Goal: Task Accomplishment & Management: Use online tool/utility

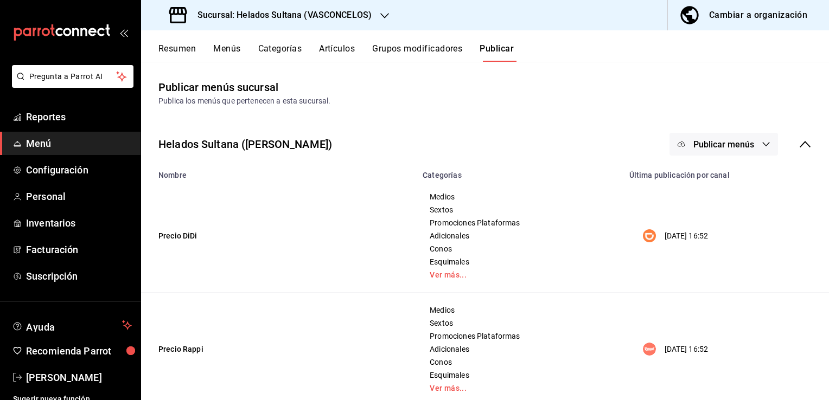
click at [49, 144] on span "Menú" at bounding box center [79, 143] width 106 height 15
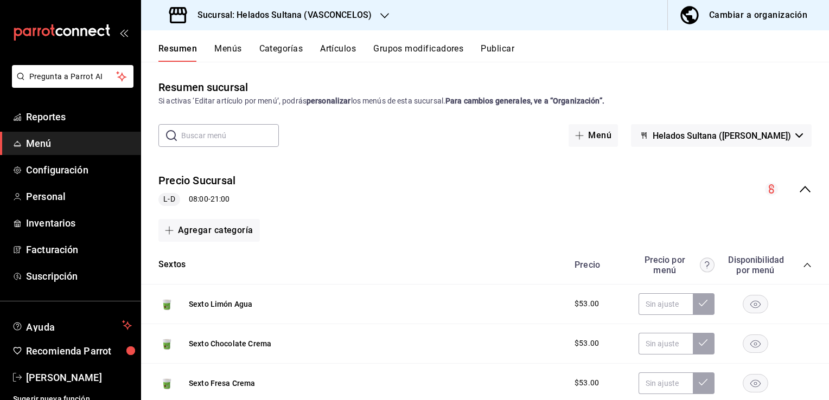
click at [799, 194] on icon "collapse-menu-row" at bounding box center [805, 189] width 13 height 13
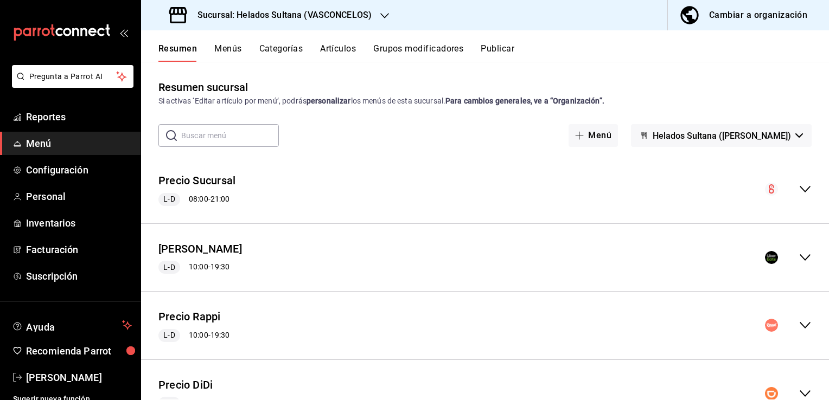
click at [800, 259] on icon "collapse-menu-row" at bounding box center [805, 257] width 11 height 7
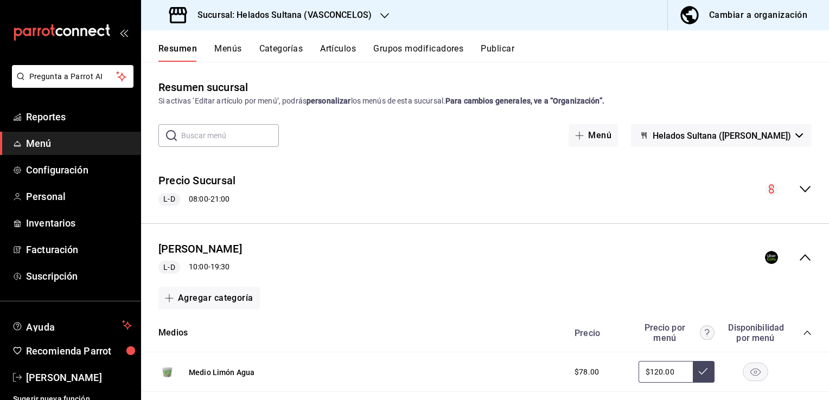
click at [803, 336] on icon "collapse-category-row" at bounding box center [807, 333] width 9 height 9
click at [803, 373] on icon "collapse-category-row" at bounding box center [807, 371] width 9 height 9
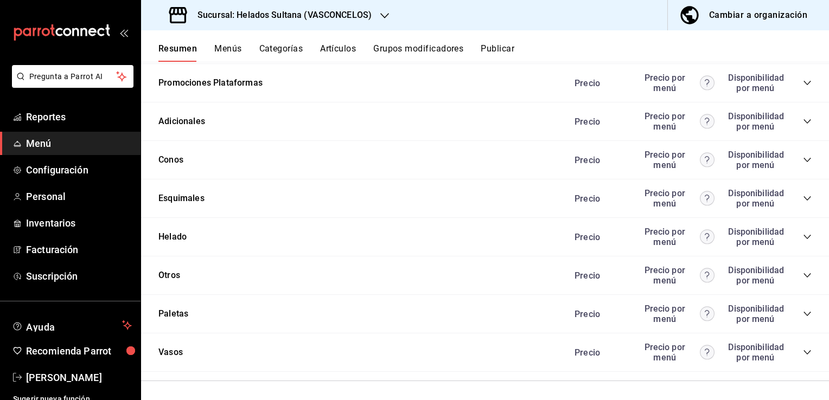
scroll to position [329, 0]
click at [803, 236] on icon "collapse-category-row" at bounding box center [807, 235] width 9 height 9
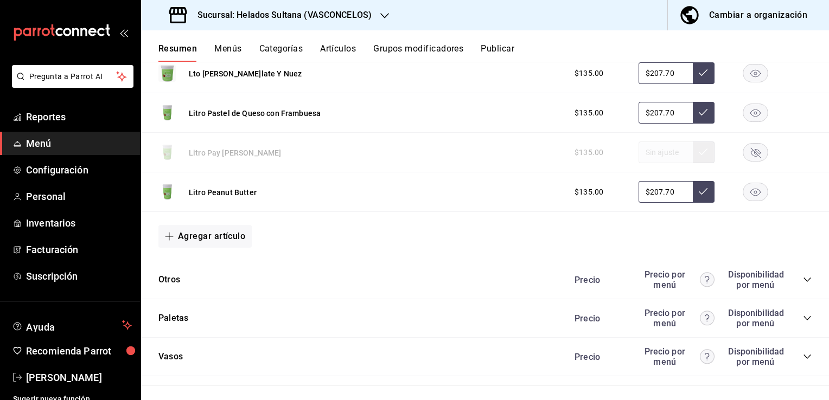
scroll to position [2099, 0]
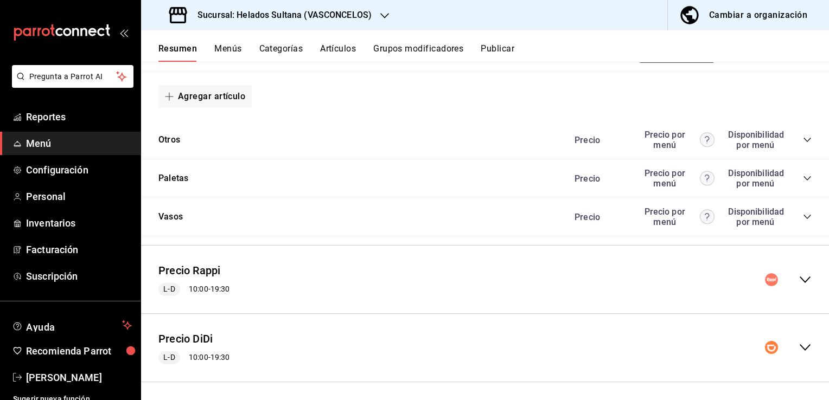
click at [799, 273] on icon "collapse-menu-row" at bounding box center [805, 279] width 13 height 13
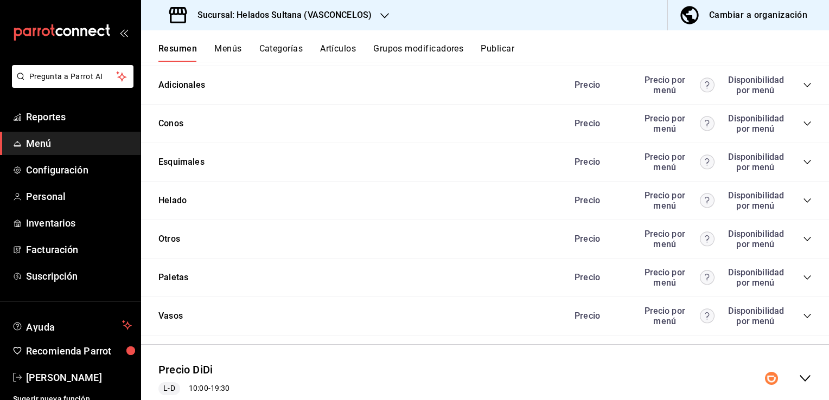
scroll to position [3365, 0]
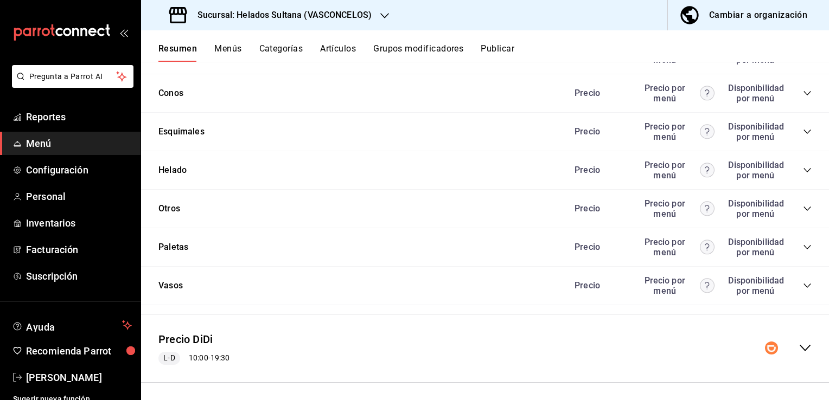
click at [803, 168] on icon "collapse-category-row" at bounding box center [807, 170] width 9 height 9
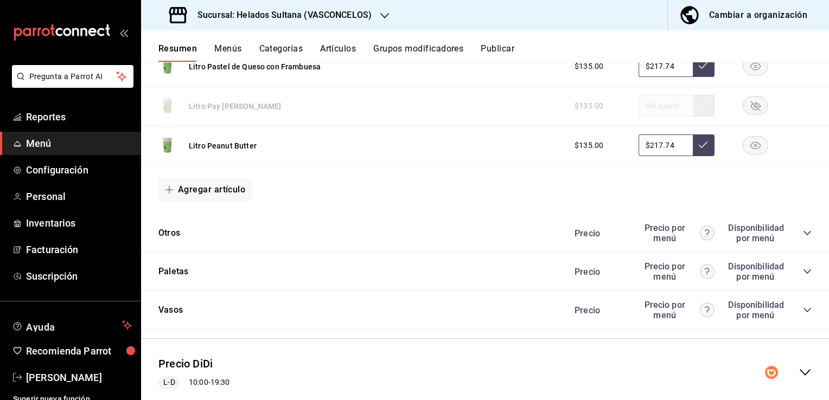
scroll to position [4998, 0]
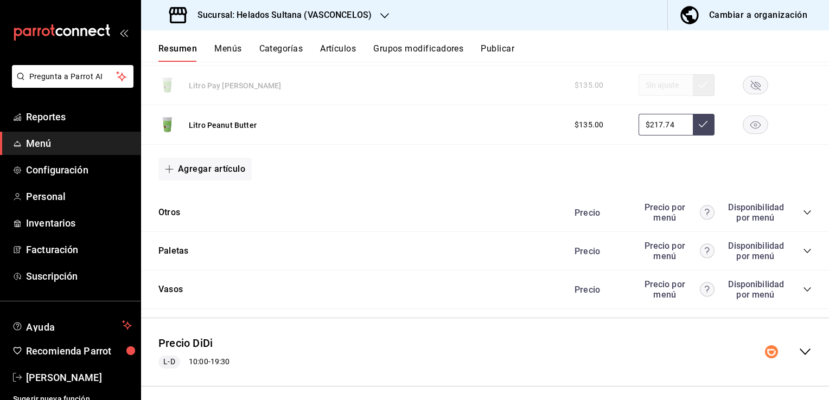
click at [802, 353] on div "Precio DiDi L-D 10:00 - 19:30" at bounding box center [485, 352] width 688 height 50
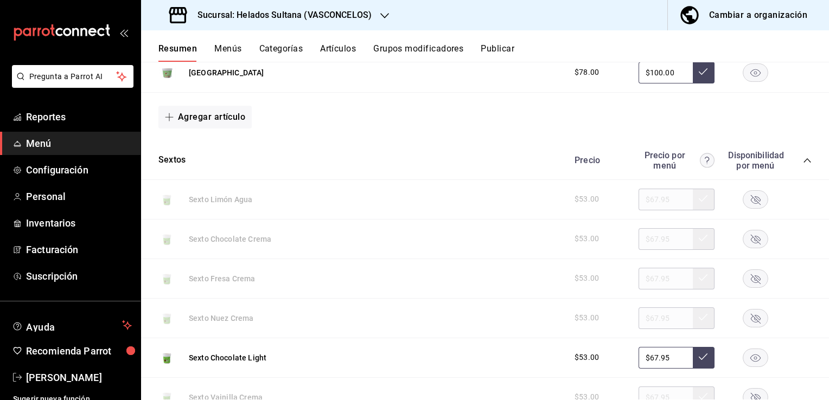
scroll to position [6264, 0]
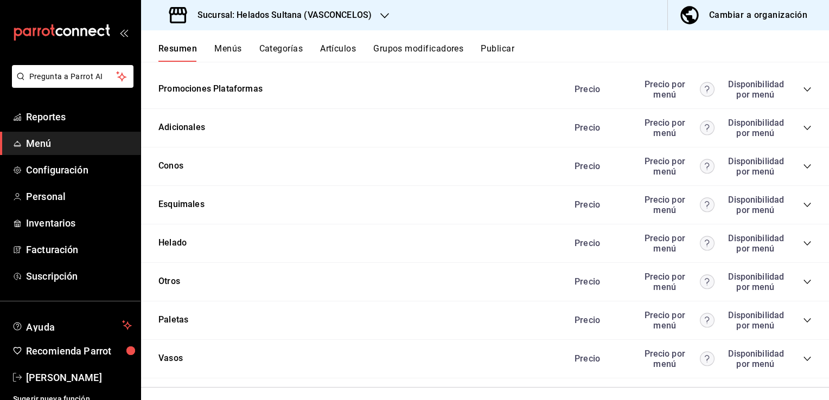
click at [803, 239] on icon "collapse-category-row" at bounding box center [807, 243] width 9 height 9
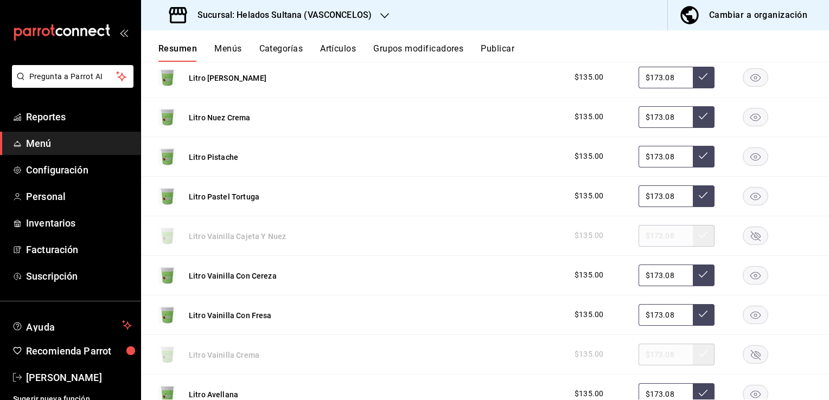
scroll to position [7221, 0]
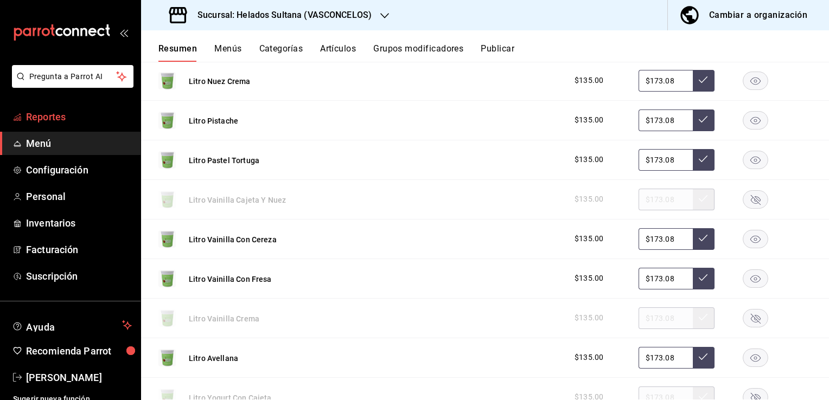
click at [59, 120] on span "Reportes" at bounding box center [79, 117] width 106 height 15
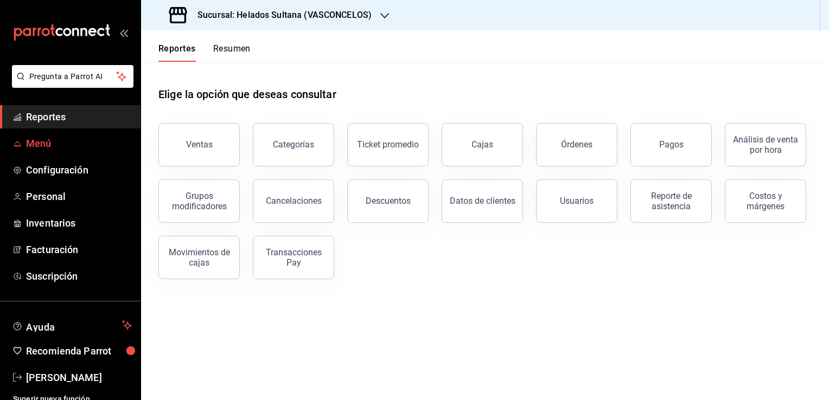
click at [46, 139] on span "Menú" at bounding box center [79, 143] width 106 height 15
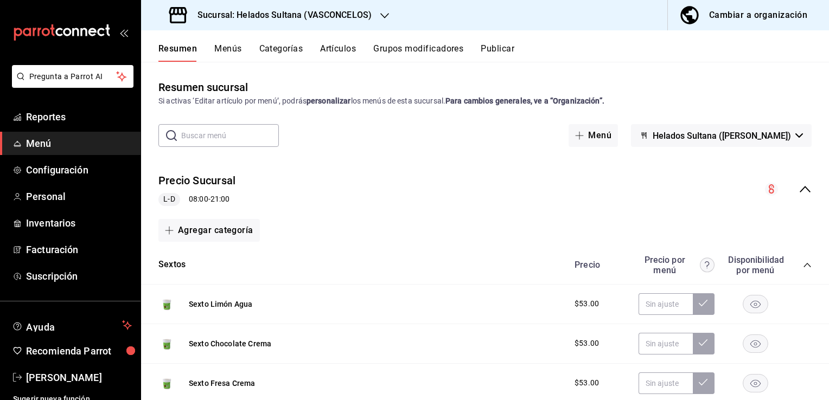
click at [799, 190] on icon "collapse-menu-row" at bounding box center [805, 189] width 13 height 13
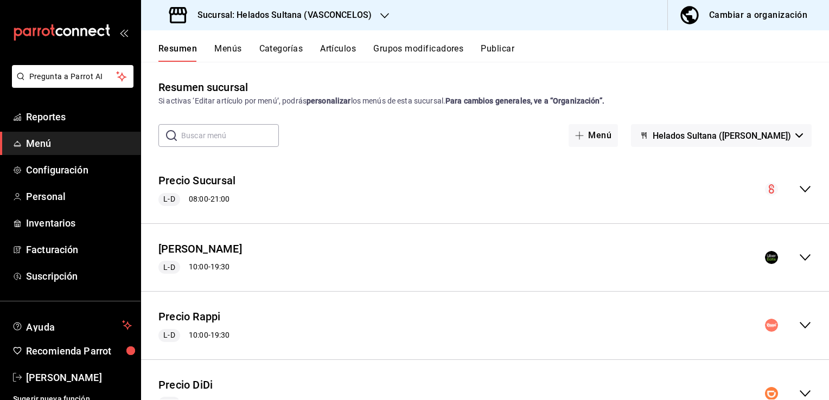
click at [800, 260] on icon "collapse-menu-row" at bounding box center [805, 257] width 11 height 7
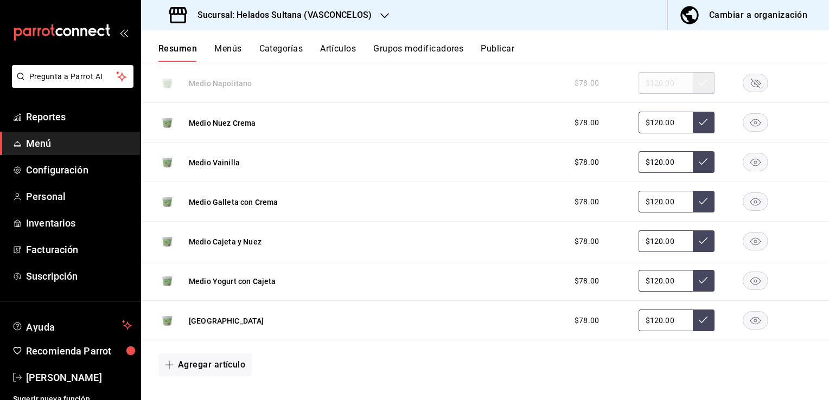
scroll to position [455, 0]
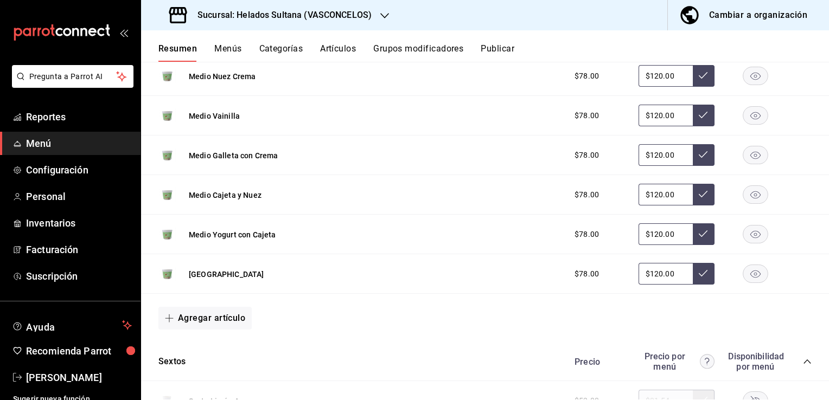
click at [754, 230] on rect "button" at bounding box center [755, 235] width 25 height 18
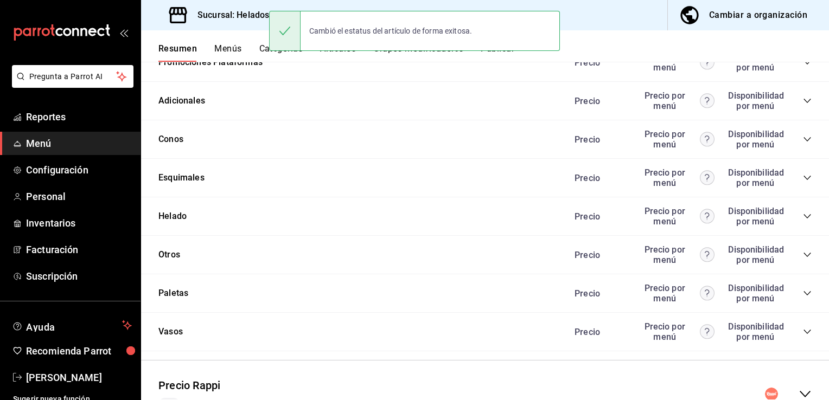
scroll to position [1286, 0]
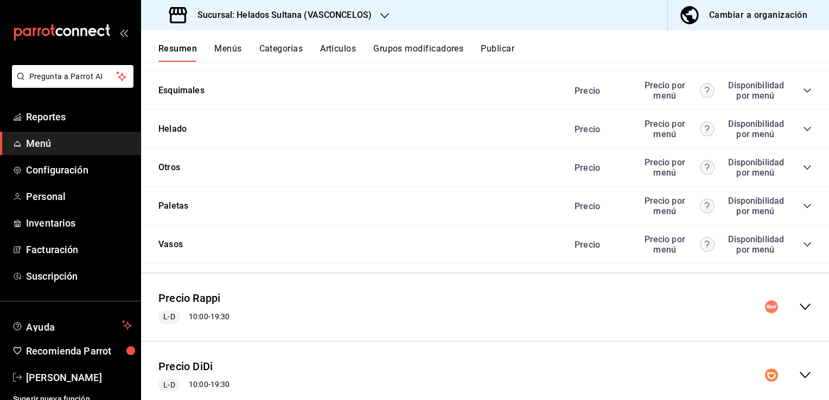
click at [799, 305] on icon "collapse-menu-row" at bounding box center [805, 307] width 13 height 13
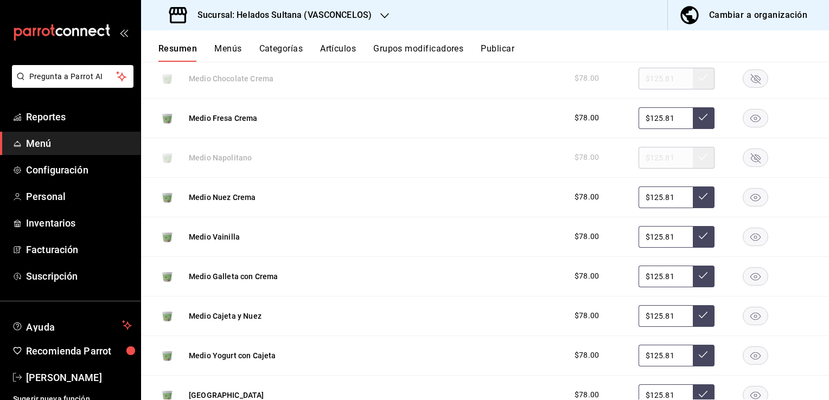
scroll to position [1719, 0]
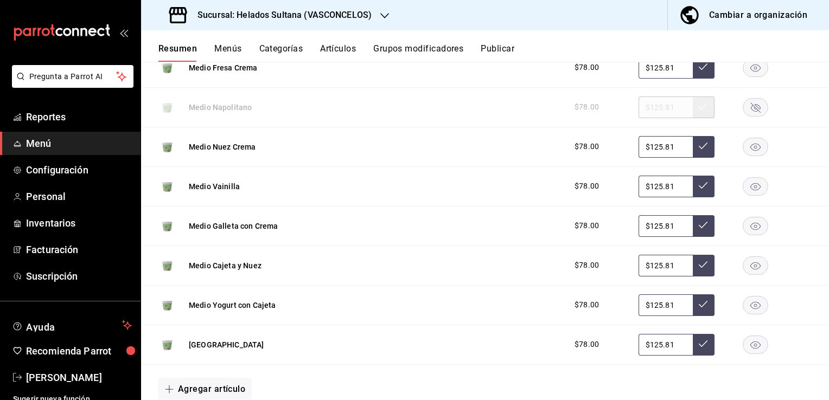
click at [752, 266] on rect "button" at bounding box center [755, 266] width 25 height 18
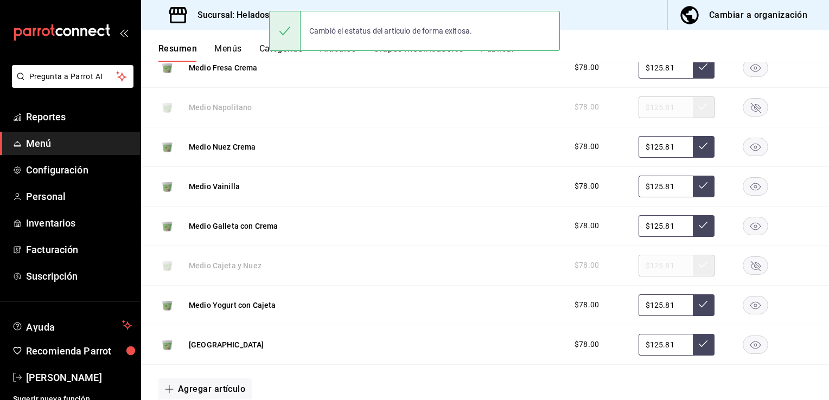
click at [748, 309] on rect "button" at bounding box center [755, 305] width 25 height 18
click at [747, 263] on rect "button" at bounding box center [755, 266] width 25 height 18
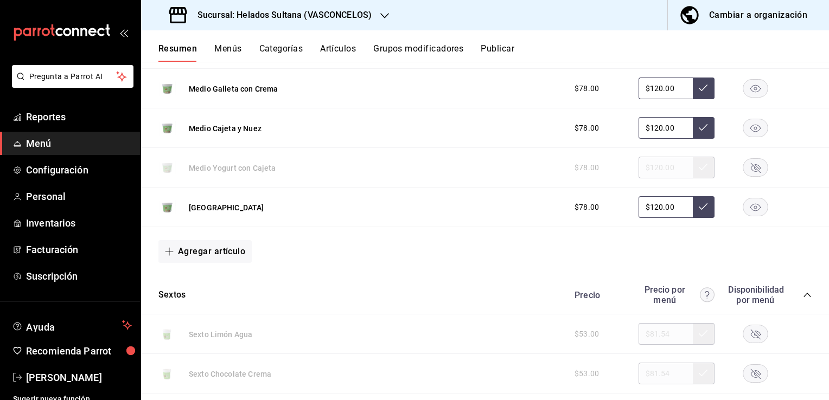
scroll to position [518, 0]
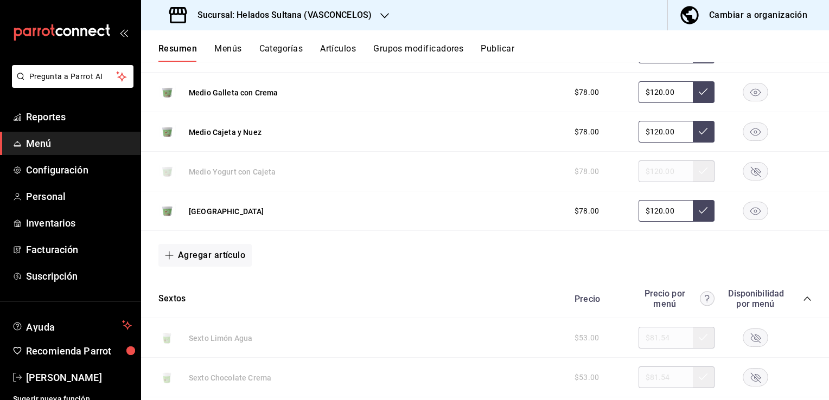
click at [747, 132] on rect "button" at bounding box center [755, 132] width 25 height 18
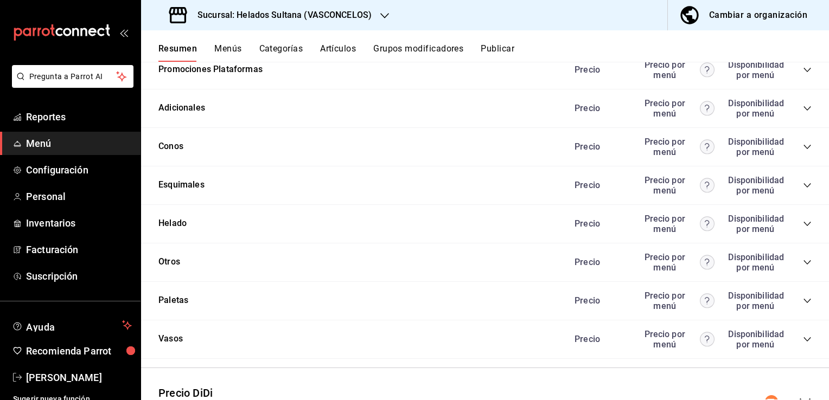
scroll to position [2581, 0]
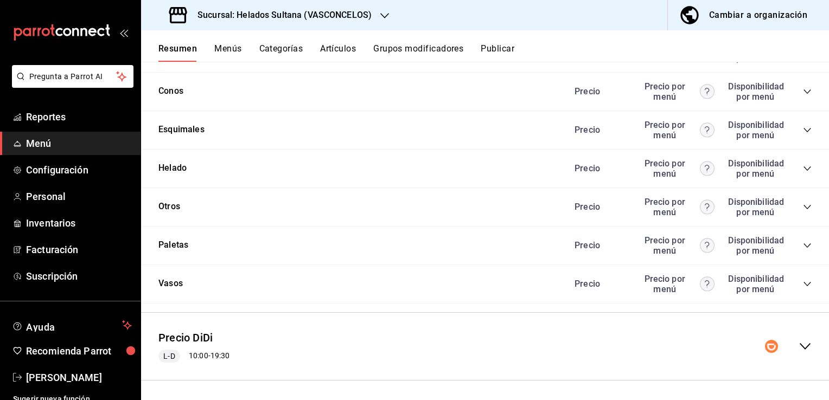
click at [800, 345] on icon "collapse-menu-row" at bounding box center [805, 346] width 11 height 7
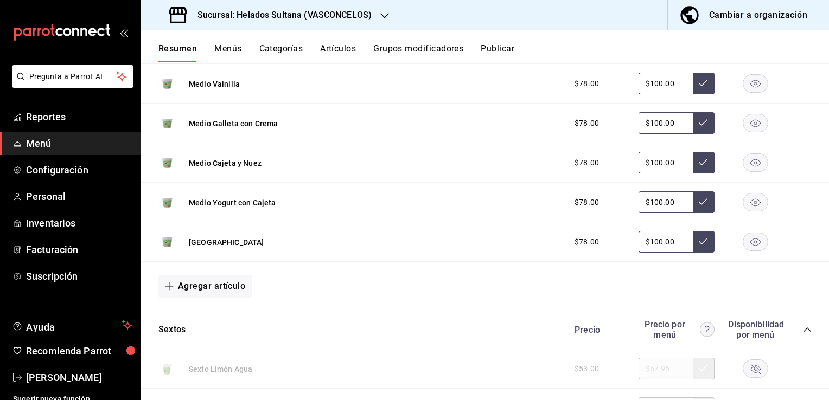
scroll to position [3163, 0]
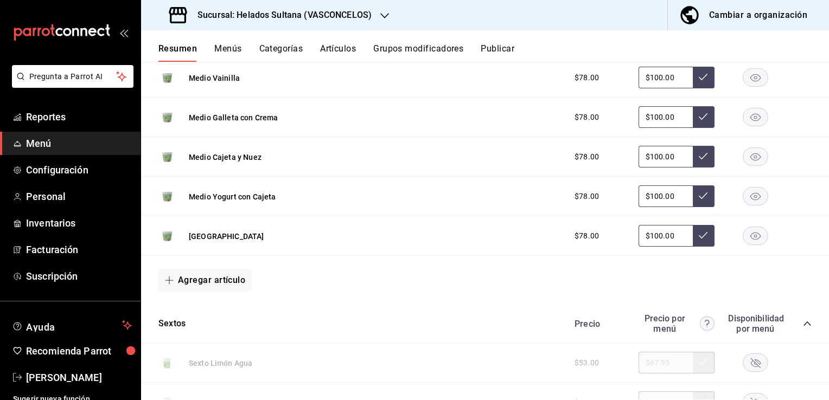
click at [750, 152] on rect "button" at bounding box center [755, 157] width 25 height 18
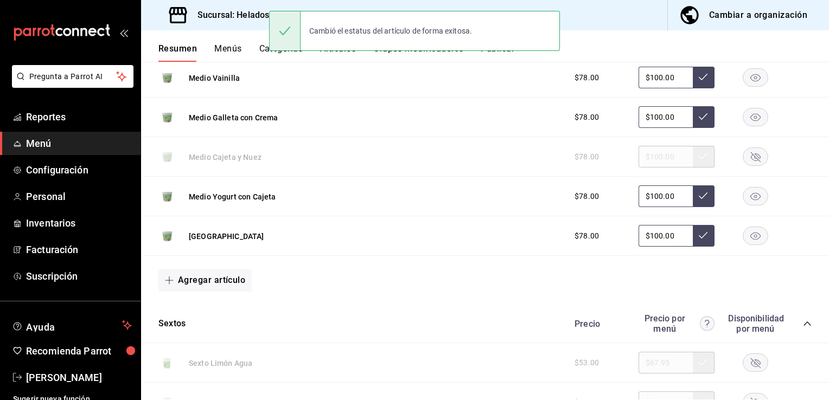
scroll to position [0, 0]
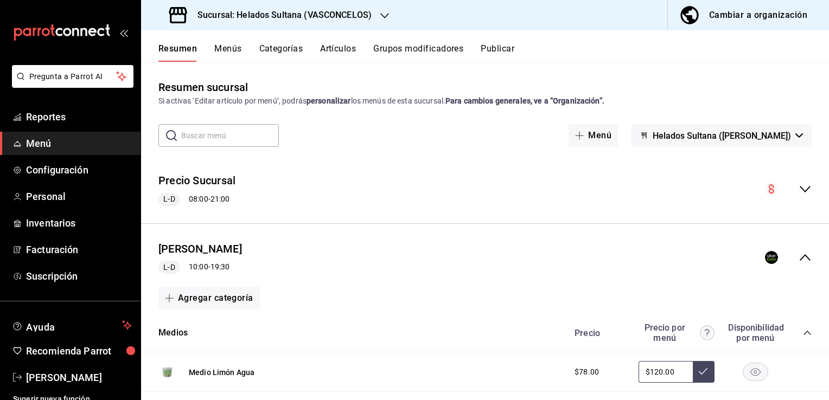
click at [494, 53] on div "Pregunta a Parrot AI Reportes Menú Configuración Personal Inventarios Facturaci…" at bounding box center [414, 200] width 829 height 400
click at [496, 53] on button "Publicar" at bounding box center [498, 52] width 34 height 18
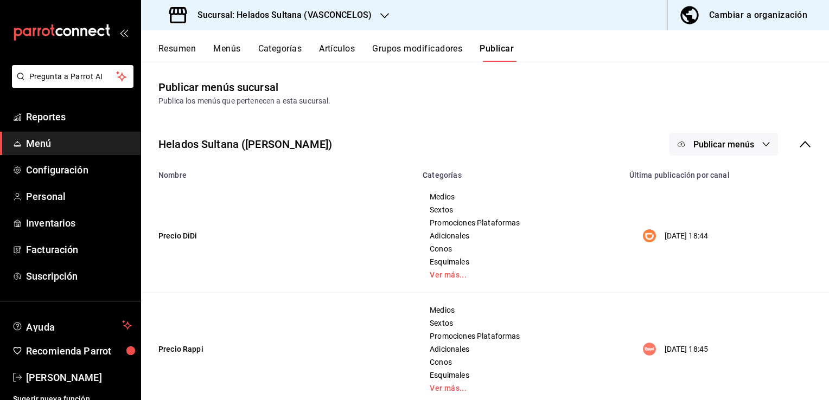
click at [680, 140] on button "Publicar menús" at bounding box center [724, 144] width 109 height 23
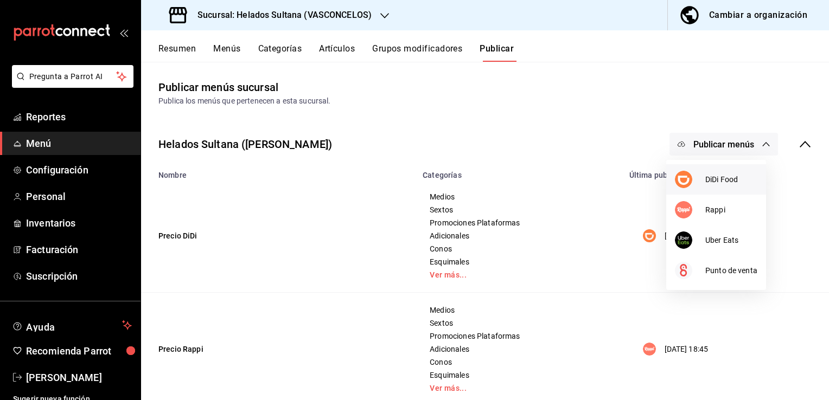
click at [685, 181] on img at bounding box center [683, 179] width 17 height 17
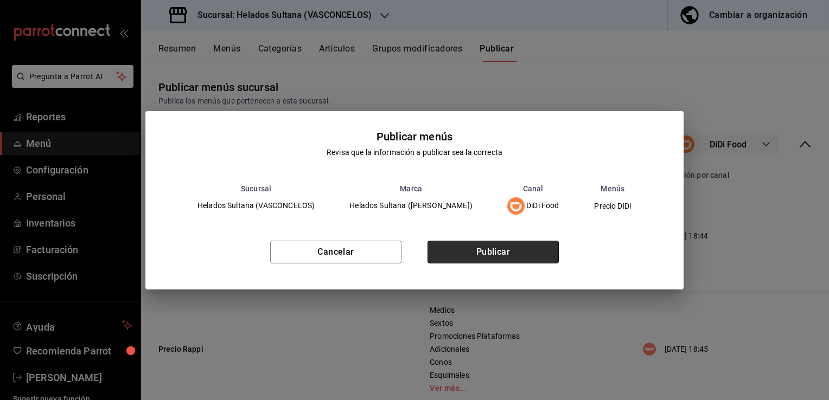
click at [536, 243] on button "Publicar" at bounding box center [493, 252] width 131 height 23
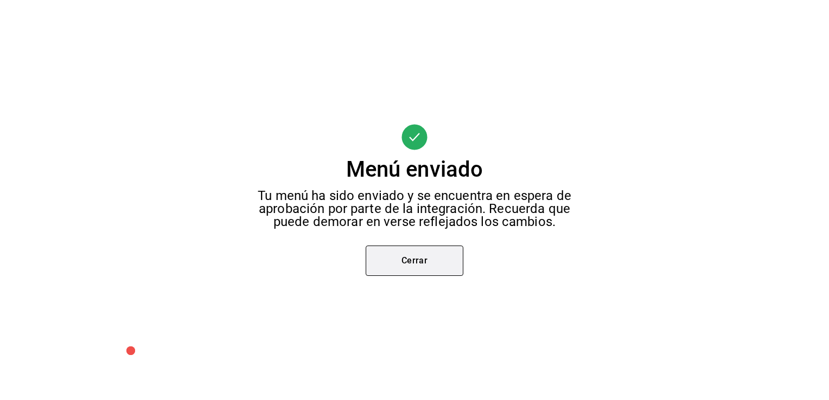
click at [421, 264] on button "Cerrar" at bounding box center [415, 261] width 98 height 30
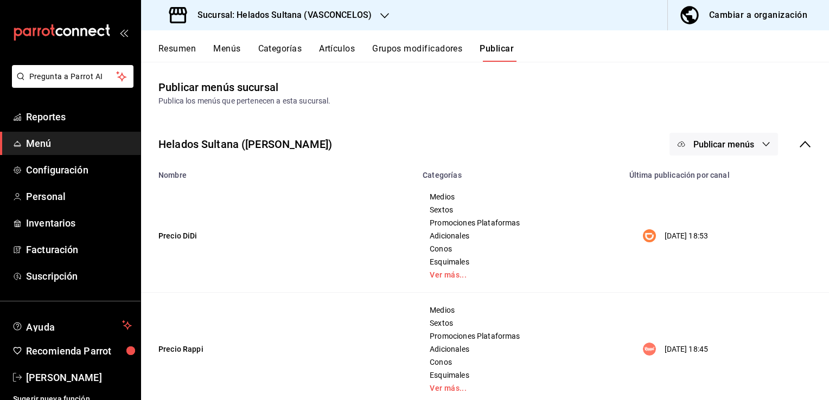
click at [693, 147] on span "Publicar menús" at bounding box center [723, 144] width 61 height 10
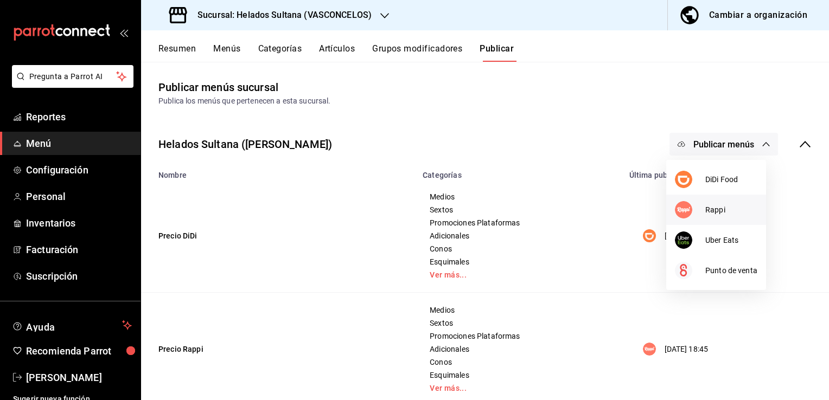
click at [702, 206] on div at bounding box center [690, 209] width 30 height 17
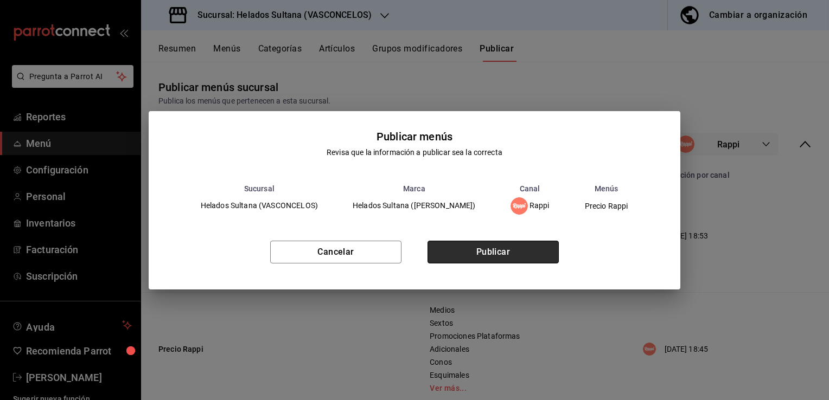
click at [539, 247] on button "Publicar" at bounding box center [493, 252] width 131 height 23
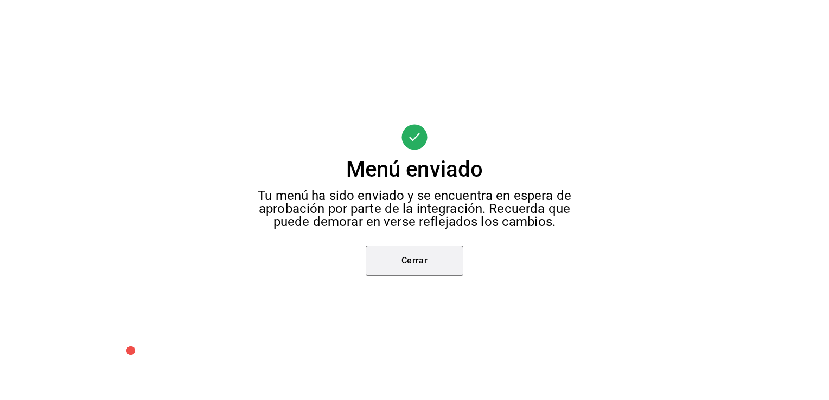
click at [421, 272] on button "Cerrar" at bounding box center [415, 261] width 98 height 30
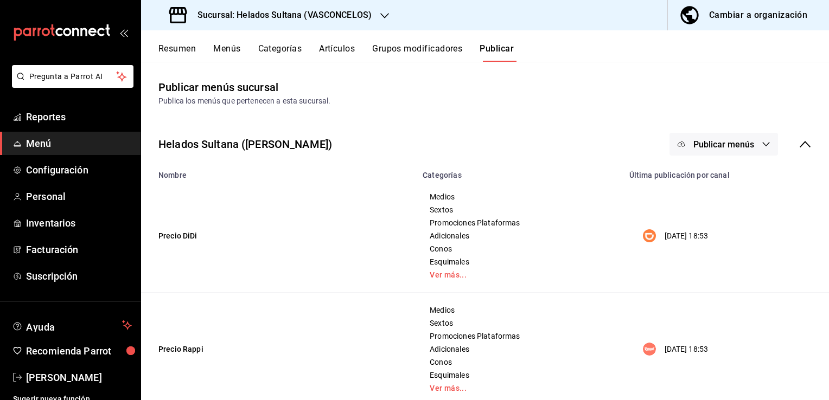
click at [693, 147] on span "Publicar menús" at bounding box center [723, 144] width 61 height 10
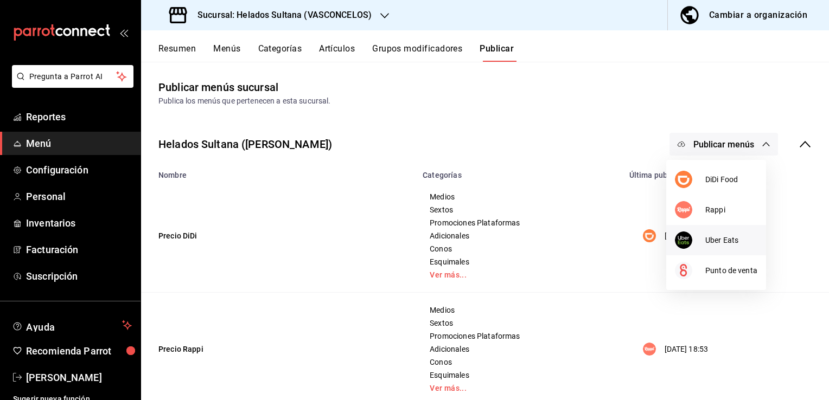
click at [696, 237] on div at bounding box center [690, 240] width 30 height 17
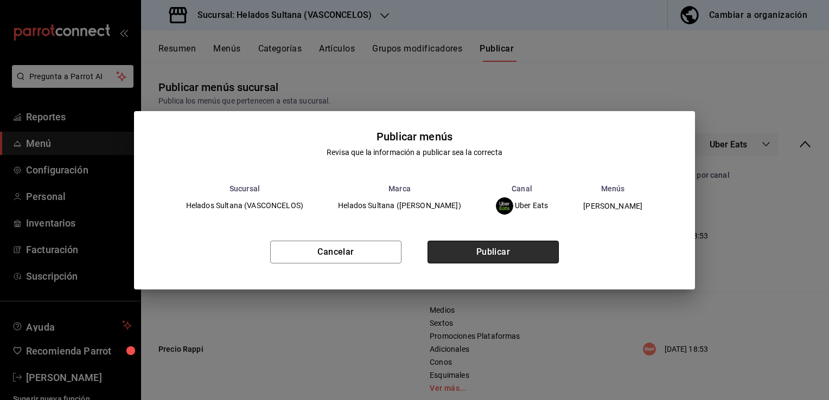
click at [512, 255] on button "Publicar" at bounding box center [493, 252] width 131 height 23
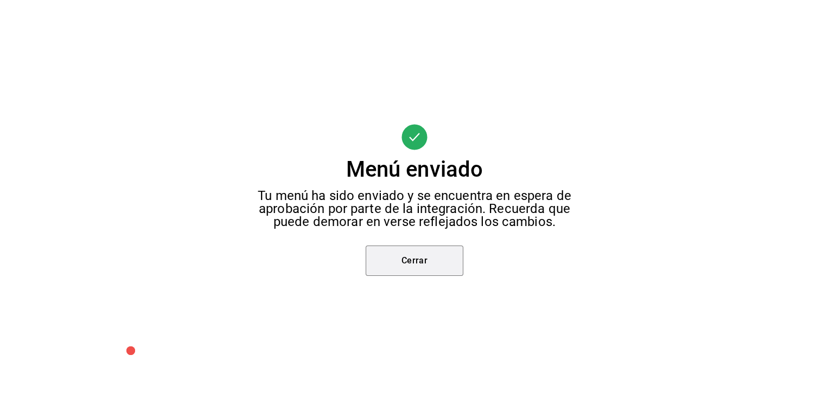
click at [445, 275] on button "Cerrar" at bounding box center [415, 261] width 98 height 30
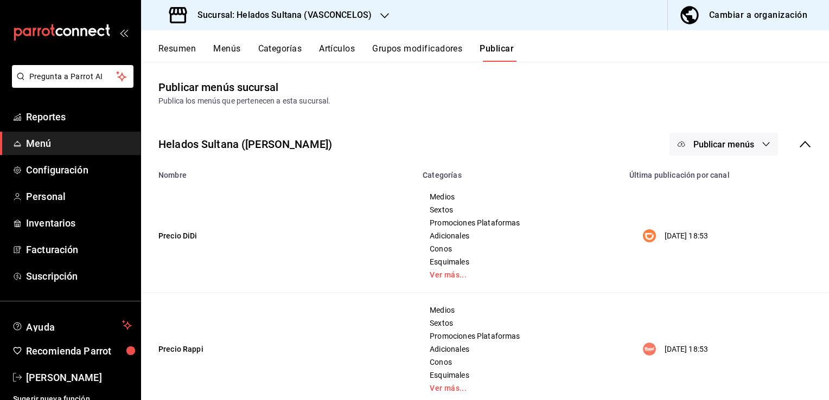
click at [187, 53] on button "Resumen" at bounding box center [176, 52] width 37 height 18
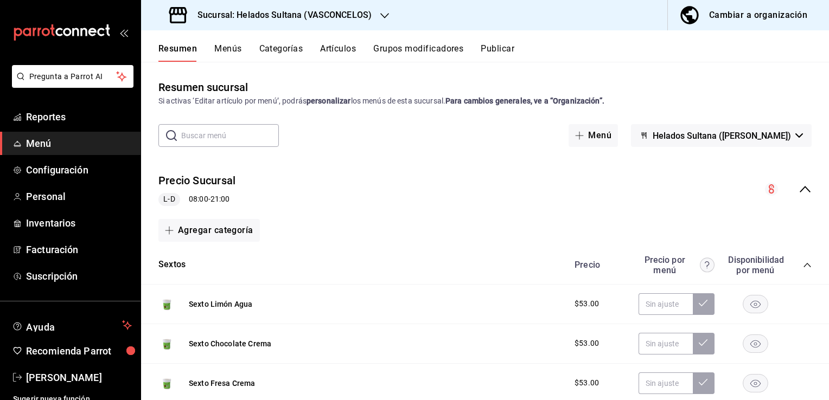
click at [801, 188] on icon "collapse-menu-row" at bounding box center [805, 189] width 13 height 13
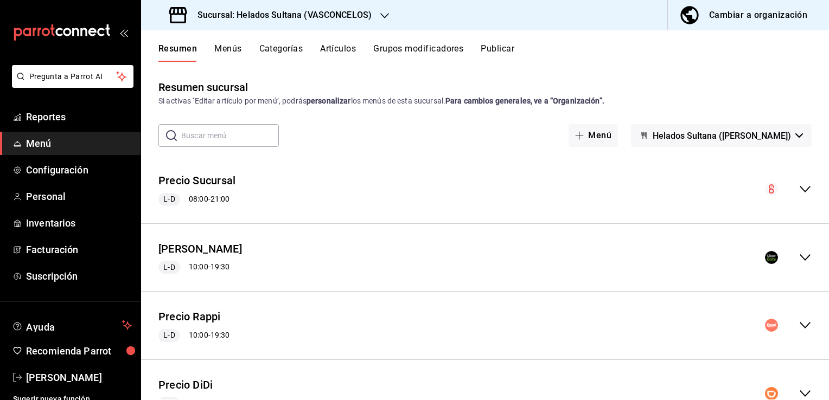
click at [799, 252] on icon "collapse-menu-row" at bounding box center [805, 257] width 13 height 13
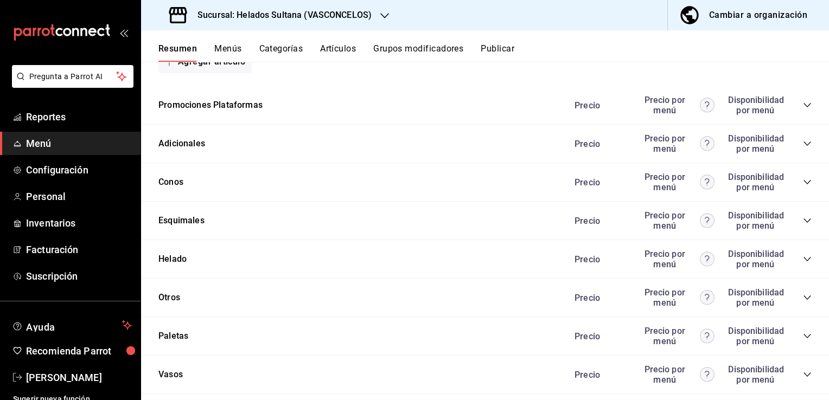
scroll to position [1181, 0]
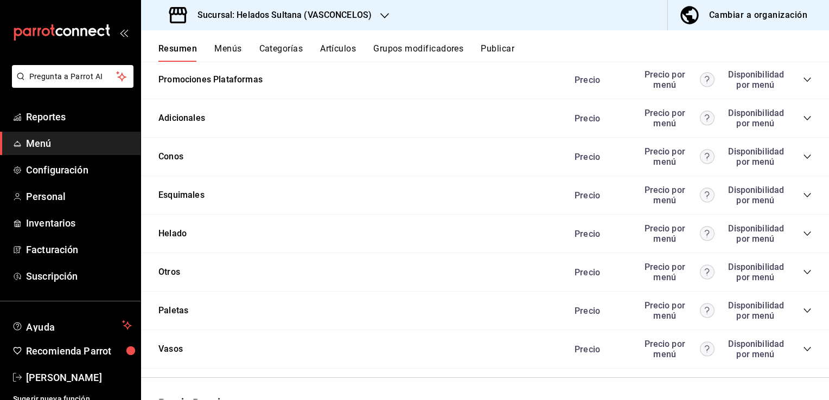
click at [803, 271] on icon "collapse-category-row" at bounding box center [807, 272] width 9 height 9
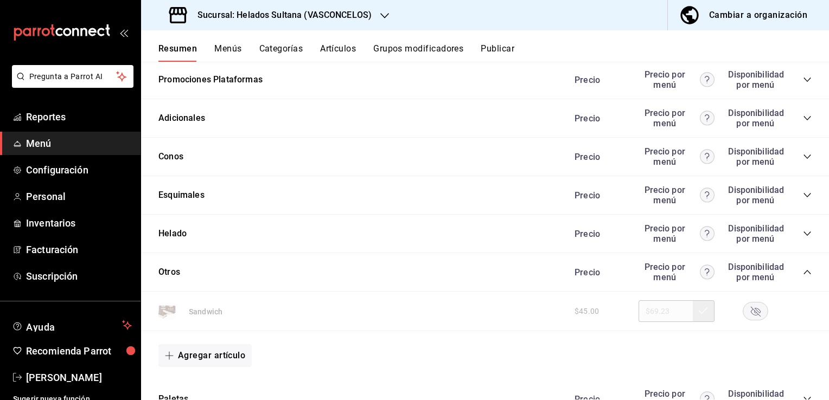
click at [804, 271] on icon "collapse-category-row" at bounding box center [807, 272] width 7 height 4
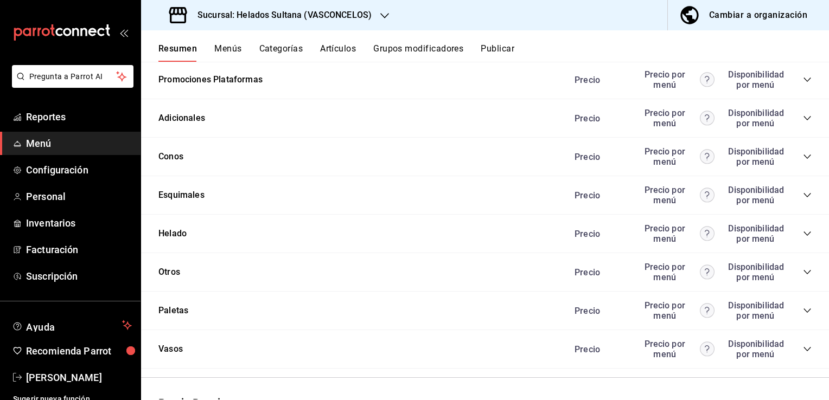
click at [804, 233] on icon "collapse-category-row" at bounding box center [807, 234] width 7 height 4
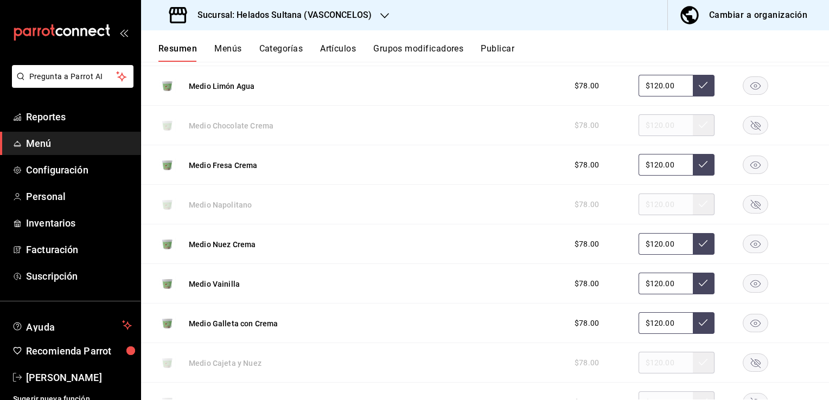
scroll to position [0, 0]
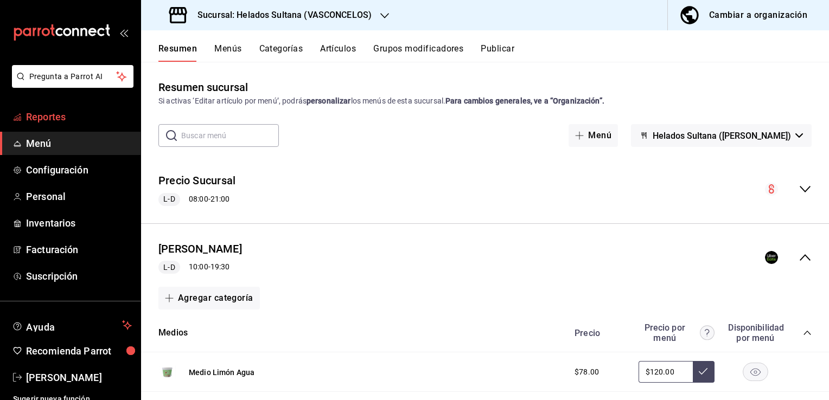
click at [60, 113] on span "Reportes" at bounding box center [79, 117] width 106 height 15
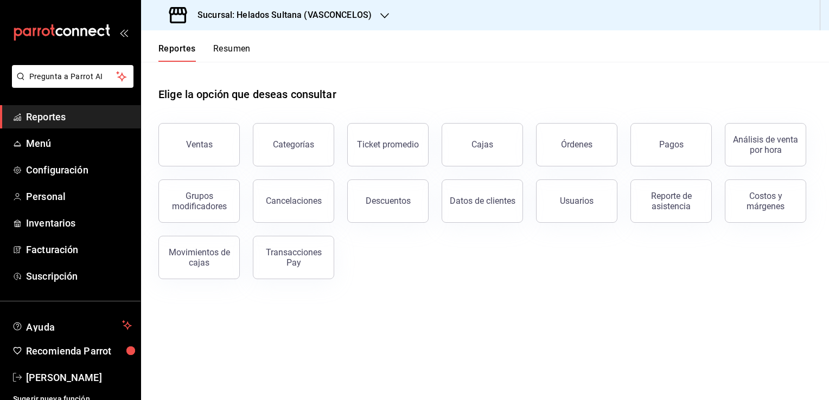
click at [243, 46] on button "Resumen" at bounding box center [231, 52] width 37 height 18
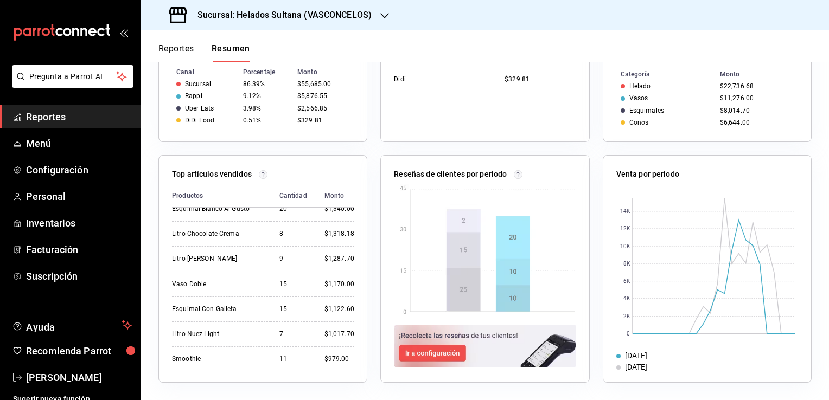
scroll to position [345, 0]
click at [168, 53] on button "Reportes" at bounding box center [176, 52] width 36 height 18
